Goal: Transaction & Acquisition: Purchase product/service

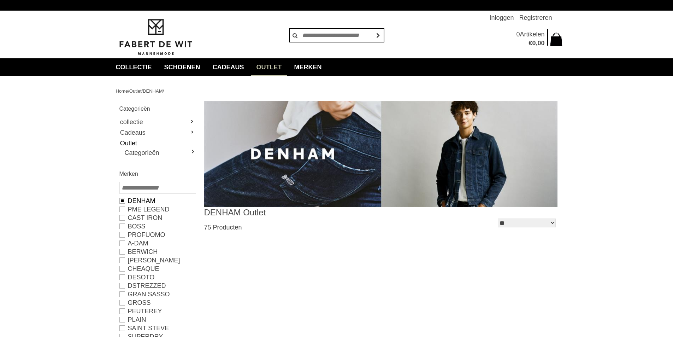
click at [303, 151] on img at bounding box center [380, 154] width 353 height 106
click at [231, 207] on h1 "DENHAM Outlet" at bounding box center [292, 212] width 177 height 11
click at [248, 165] on img at bounding box center [380, 154] width 353 height 106
click at [368, 146] on img at bounding box center [380, 154] width 353 height 106
click at [456, 168] on img at bounding box center [380, 154] width 353 height 106
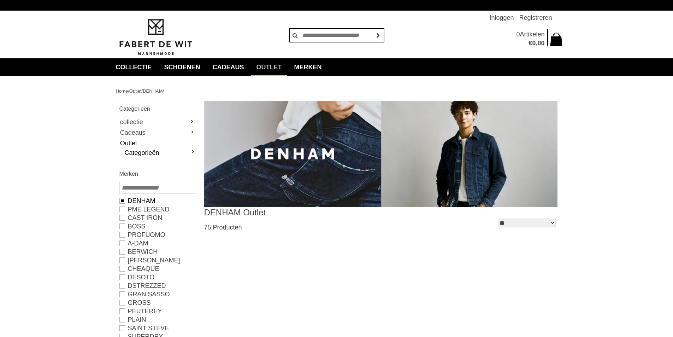
click at [143, 151] on link "Categorieën" at bounding box center [160, 152] width 71 height 8
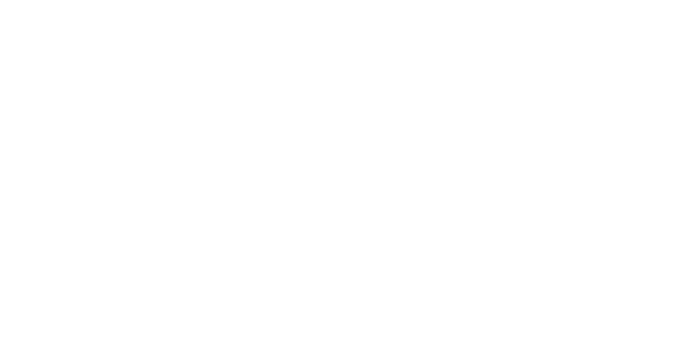
click at [139, 162] on link "Jeans" at bounding box center [162, 161] width 65 height 8
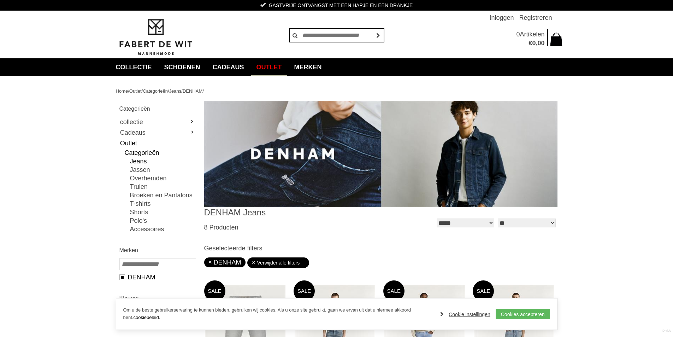
click at [139, 162] on link "Jeans" at bounding box center [162, 161] width 65 height 8
type input "**"
